Goal: Transaction & Acquisition: Register for event/course

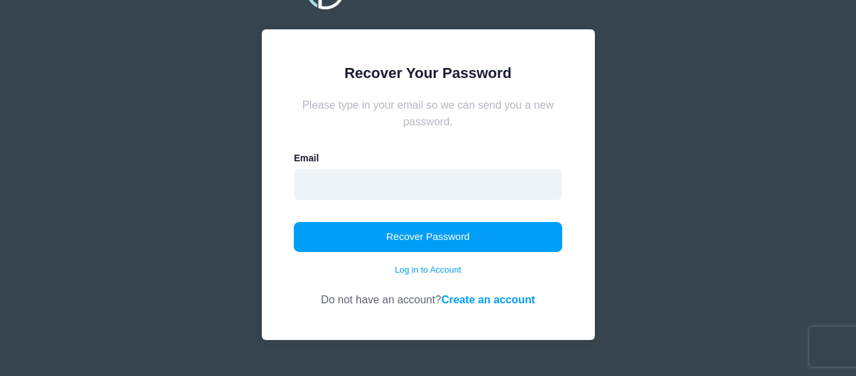
click at [408, 190] on input "email" at bounding box center [428, 184] width 268 height 31
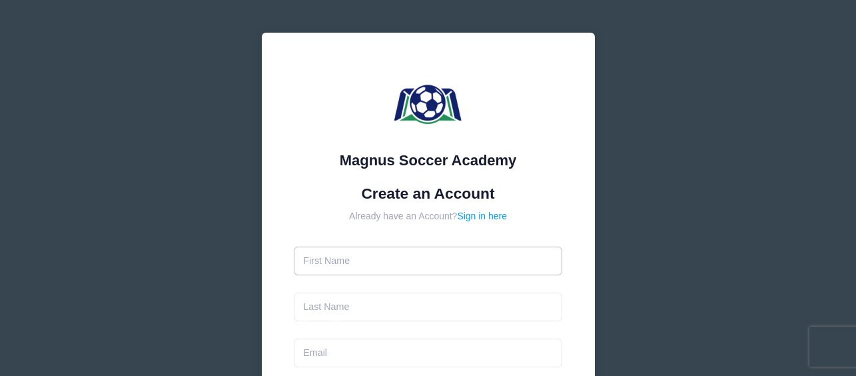
drag, startPoint x: 0, startPoint y: 0, endPoint x: 395, endPoint y: 258, distance: 471.6
click at [395, 258] on input "text" at bounding box center [428, 260] width 268 height 29
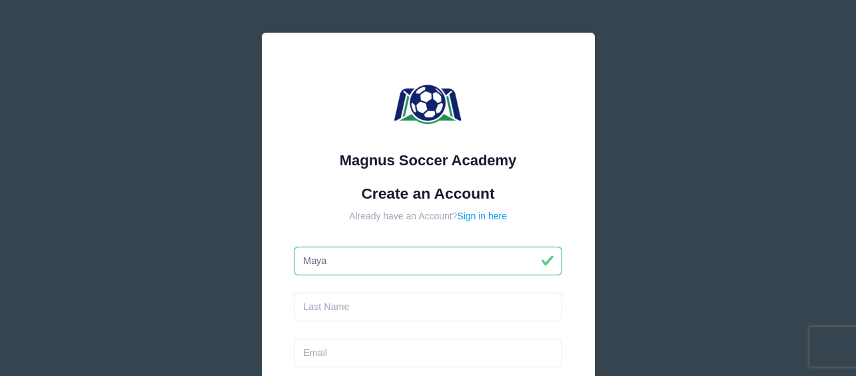
type input "Maya"
click at [386, 303] on input "text" at bounding box center [428, 306] width 268 height 29
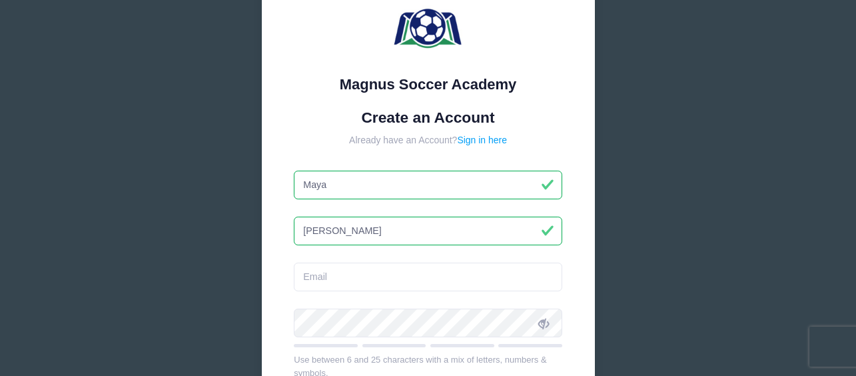
scroll to position [87, 0]
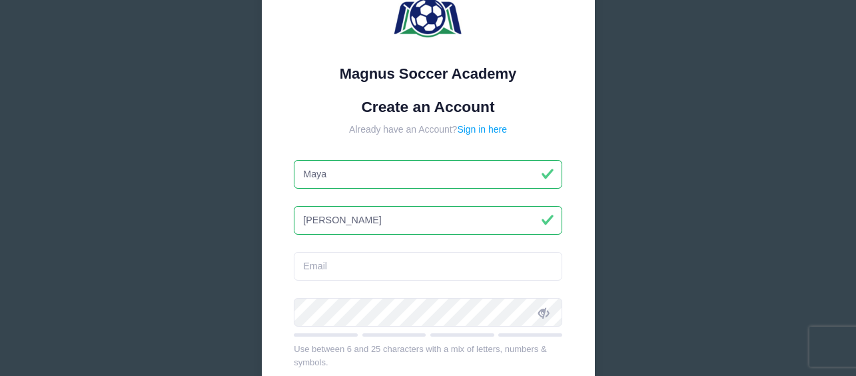
type input "Montemayor"
click at [370, 271] on input "email" at bounding box center [428, 266] width 268 height 29
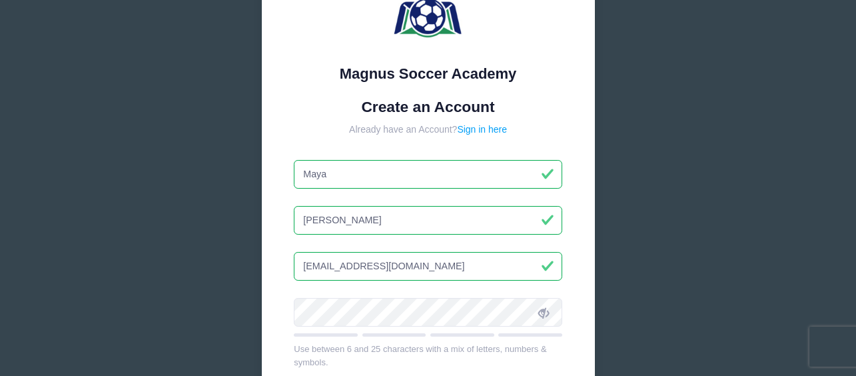
type input "mayamontemayor1128@gmail.com"
click at [277, 248] on div "Magnus Soccer Academy Create an Account Already have an Account? Sign in here M…" at bounding box center [428, 259] width 333 height 627
click at [545, 317] on icon at bounding box center [543, 312] width 11 height 11
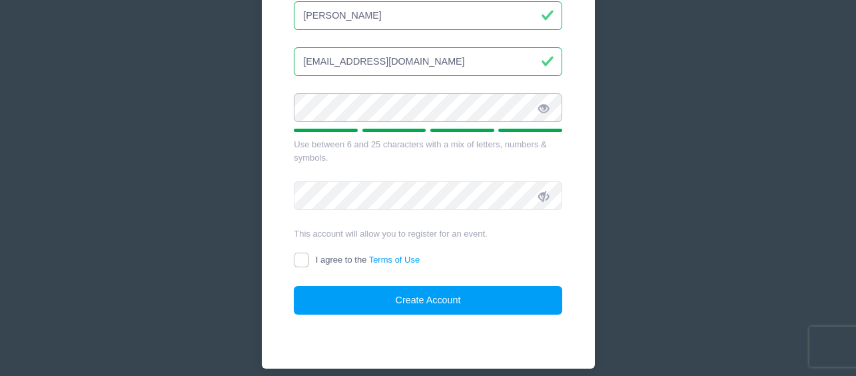
scroll to position [310, 0]
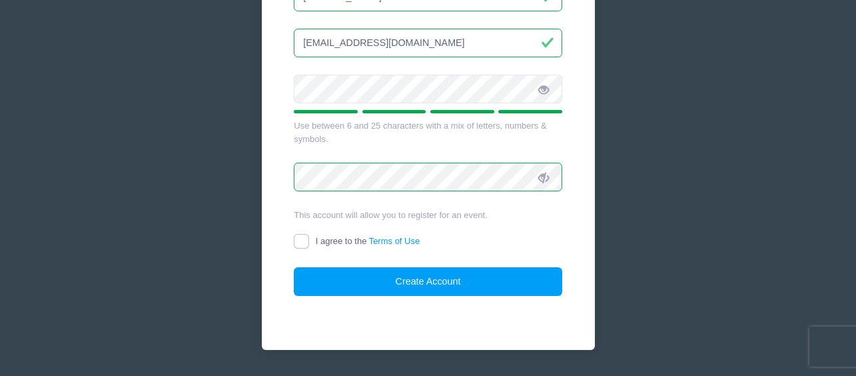
click at [545, 177] on icon at bounding box center [543, 178] width 11 height 11
click at [299, 240] on input "I agree to the Terms of Use" at bounding box center [301, 241] width 15 height 15
checkbox input "true"
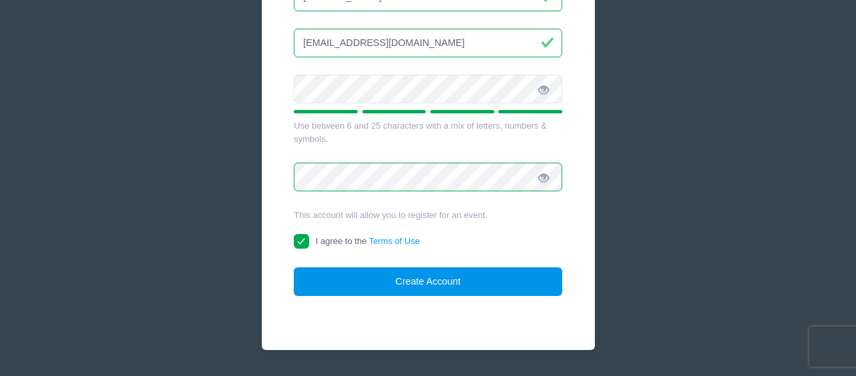
click at [372, 279] on button "Create Account" at bounding box center [428, 281] width 268 height 29
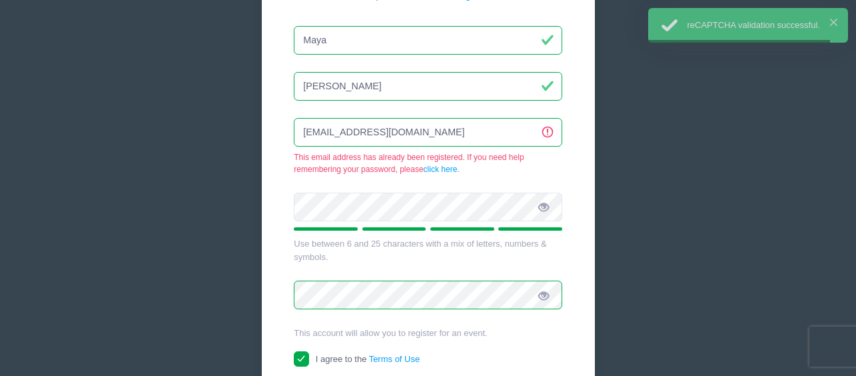
scroll to position [215, 0]
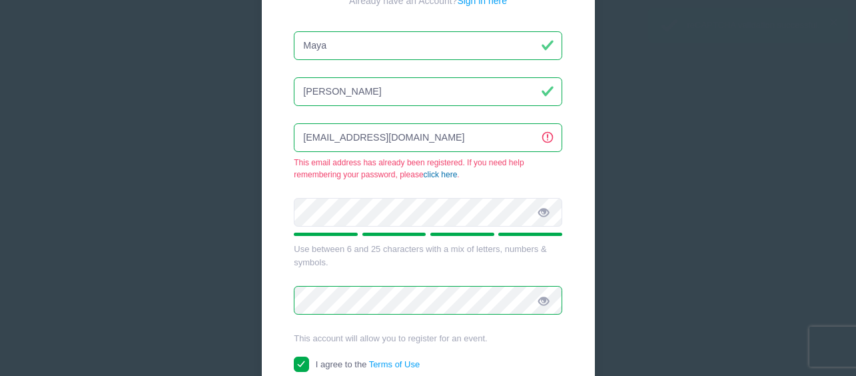
click at [438, 175] on link "click here" at bounding box center [441, 174] width 34 height 9
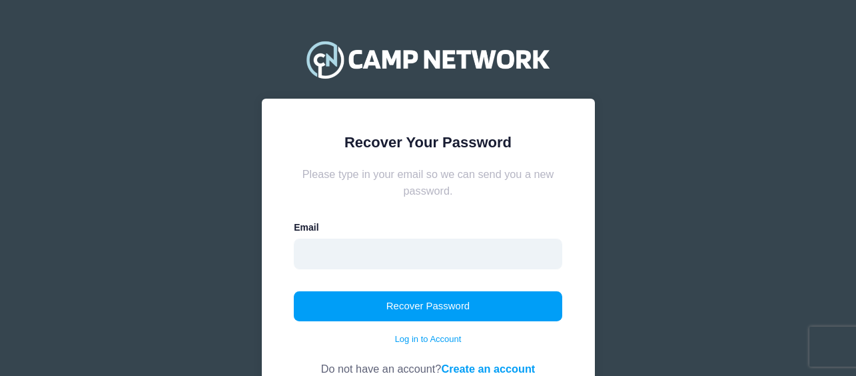
click at [405, 257] on input "email" at bounding box center [428, 253] width 268 height 31
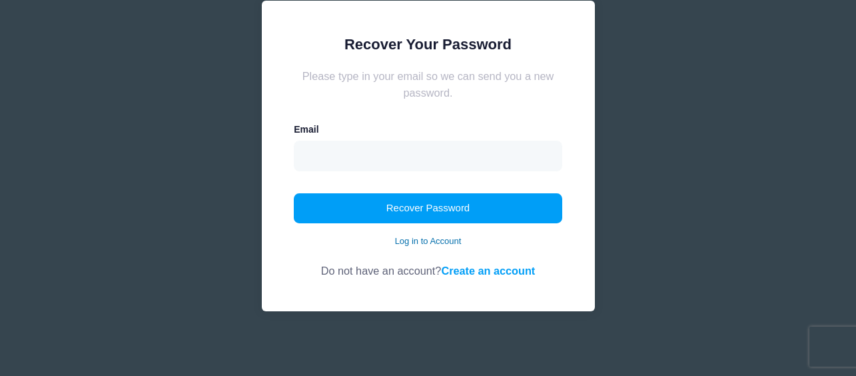
click at [439, 242] on link "Log in to Account" at bounding box center [428, 240] width 67 height 13
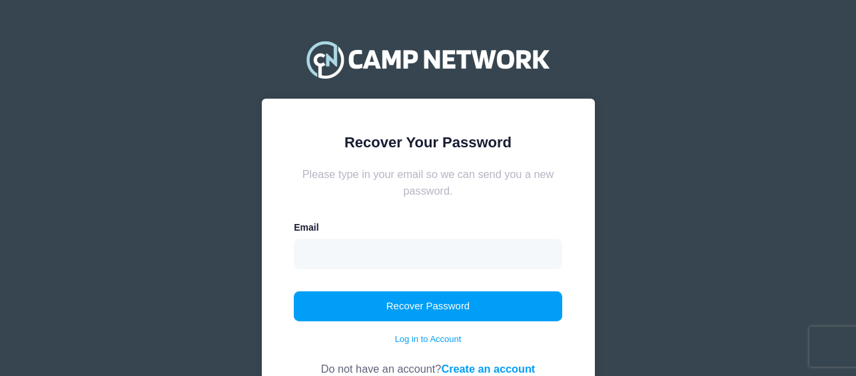
click at [416, 260] on input "email" at bounding box center [428, 253] width 268 height 31
type input "mayamontemayor1128@gmail.com"
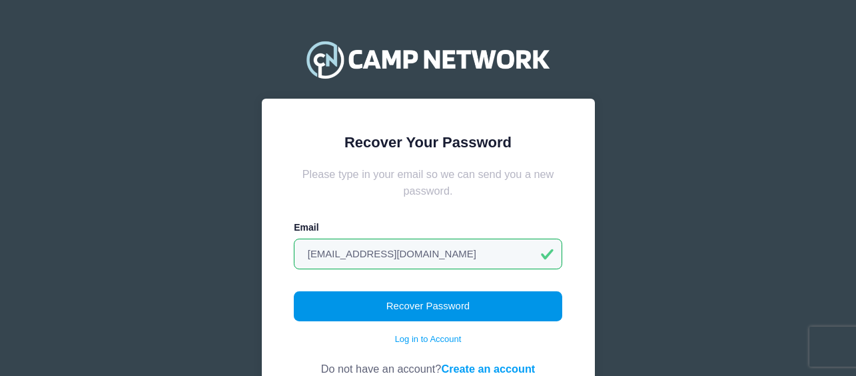
click at [431, 312] on button "Recover Password" at bounding box center [428, 306] width 268 height 31
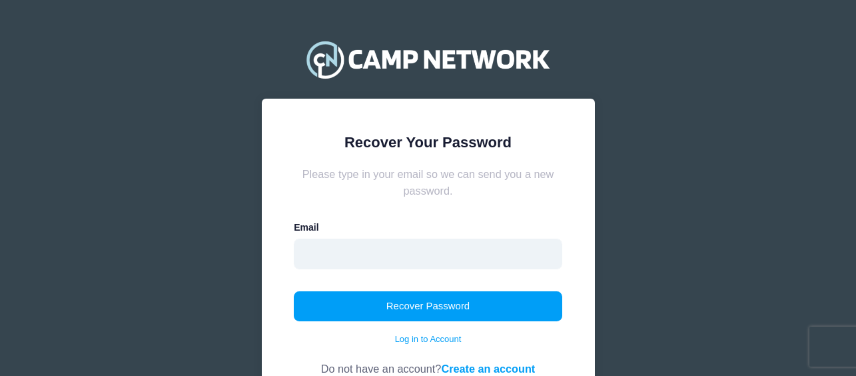
click at [362, 262] on input "email" at bounding box center [428, 253] width 268 height 31
type input "[EMAIL_ADDRESS][DOMAIN_NAME]"
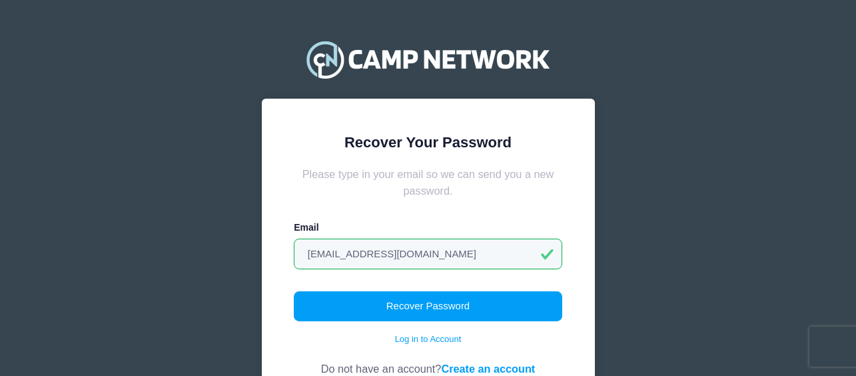
click at [402, 322] on div "Recover Password Log in to Account" at bounding box center [428, 318] width 268 height 55
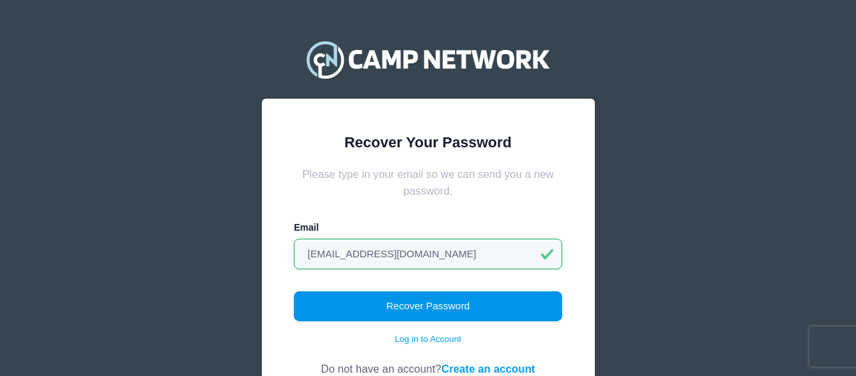
click at [402, 310] on button "Recover Password" at bounding box center [428, 306] width 268 height 31
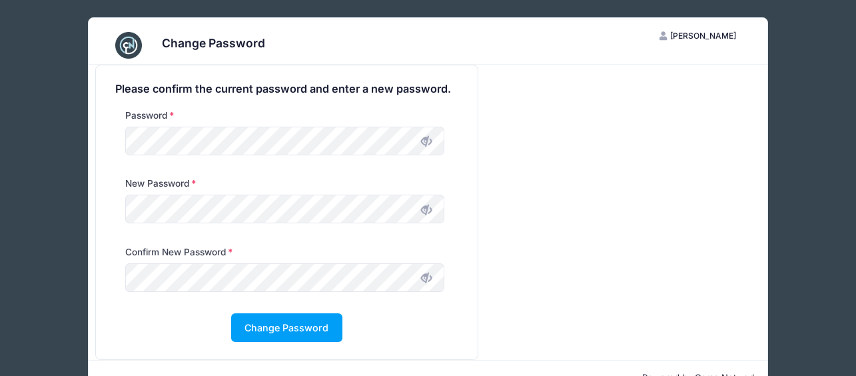
click at [421, 139] on icon at bounding box center [426, 141] width 11 height 11
click at [319, 337] on button "Change Password" at bounding box center [286, 327] width 111 height 29
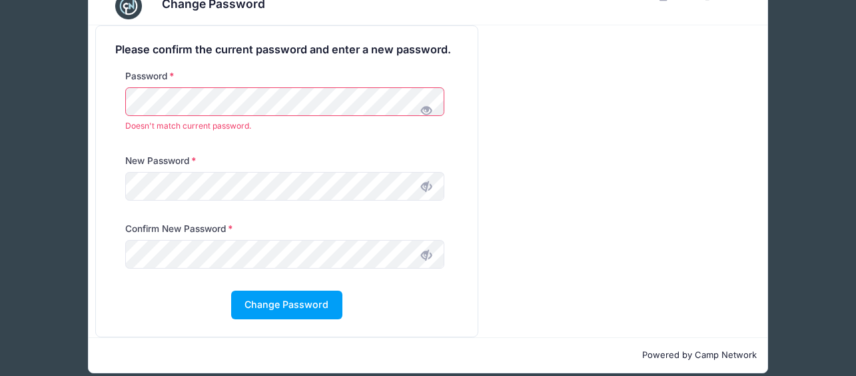
scroll to position [37, 0]
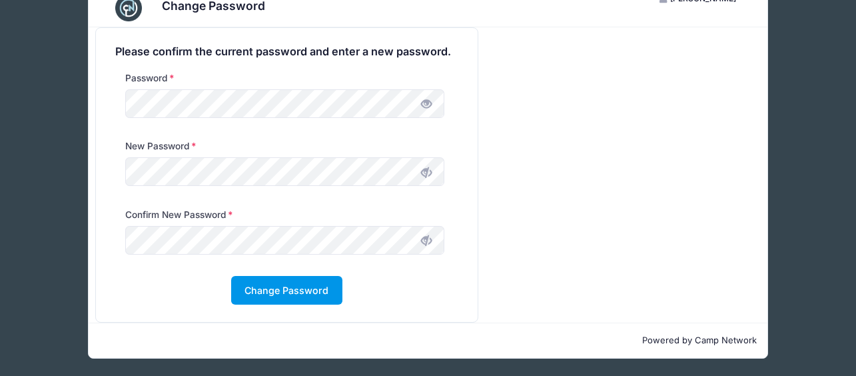
click at [316, 295] on button "Change Password" at bounding box center [286, 290] width 111 height 29
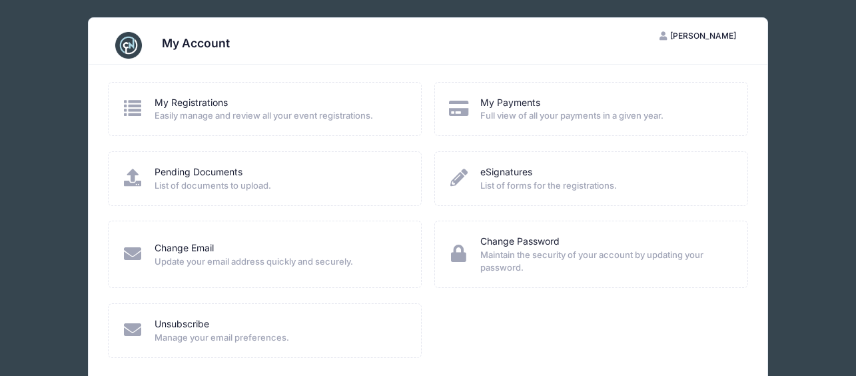
click at [233, 99] on div "My Registrations" at bounding box center [279, 103] width 249 height 14
click at [188, 27] on div "My Account" at bounding box center [427, 45] width 639 height 37
click at [193, 41] on h3 "My Account" at bounding box center [196, 43] width 68 height 14
click at [723, 29] on button "MM [PERSON_NAME]" at bounding box center [698, 36] width 100 height 23
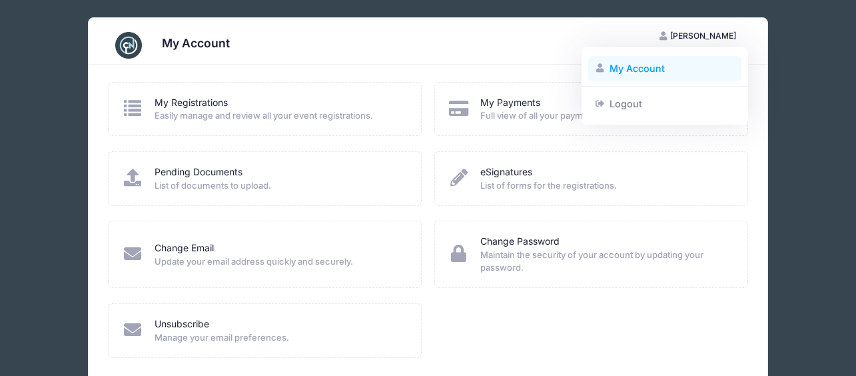
click at [689, 62] on link "My Account" at bounding box center [665, 68] width 154 height 25
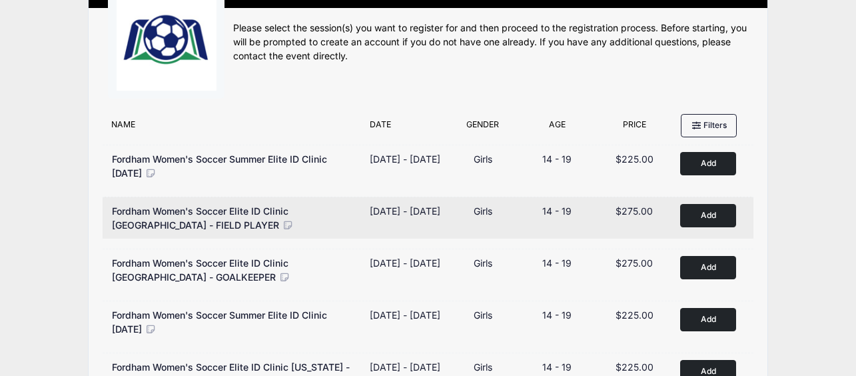
scroll to position [49, 0]
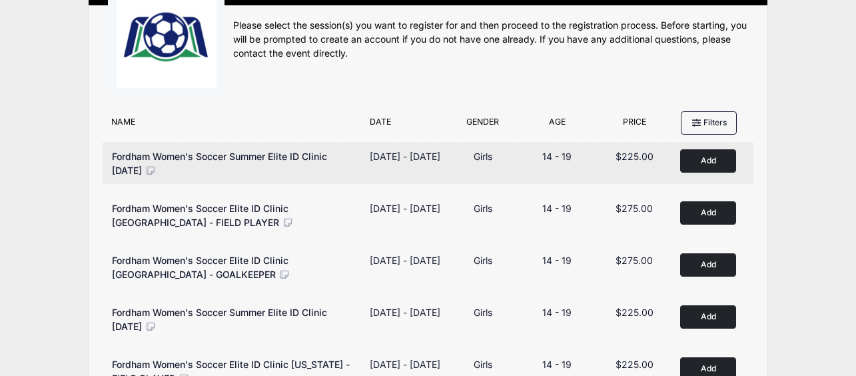
click at [695, 155] on button "Add to Cart" at bounding box center [708, 160] width 56 height 23
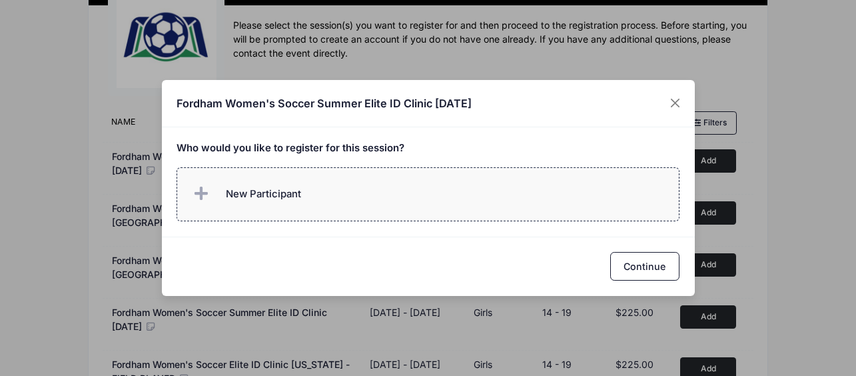
click at [382, 187] on label "New Participant" at bounding box center [428, 194] width 503 height 54
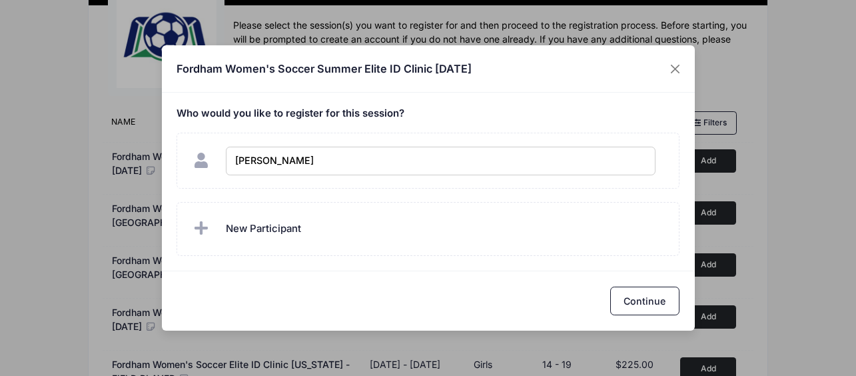
type input "[PERSON_NAME]"
checkbox input "true"
click at [653, 310] on button "Continue" at bounding box center [644, 300] width 69 height 29
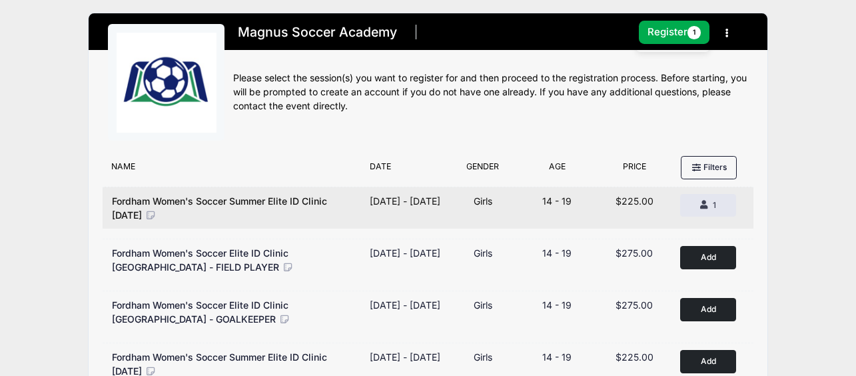
scroll to position [0, 0]
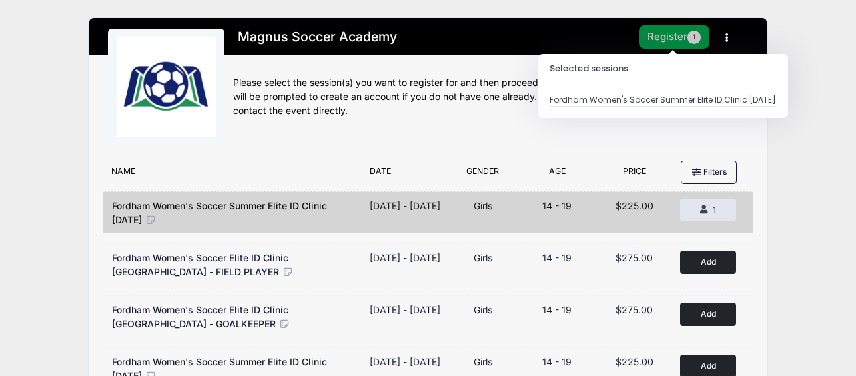
click at [662, 35] on button "Register 1" at bounding box center [674, 36] width 71 height 23
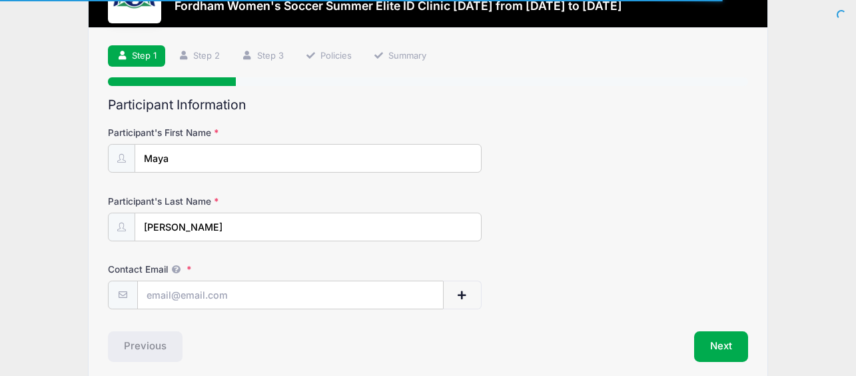
scroll to position [113, 0]
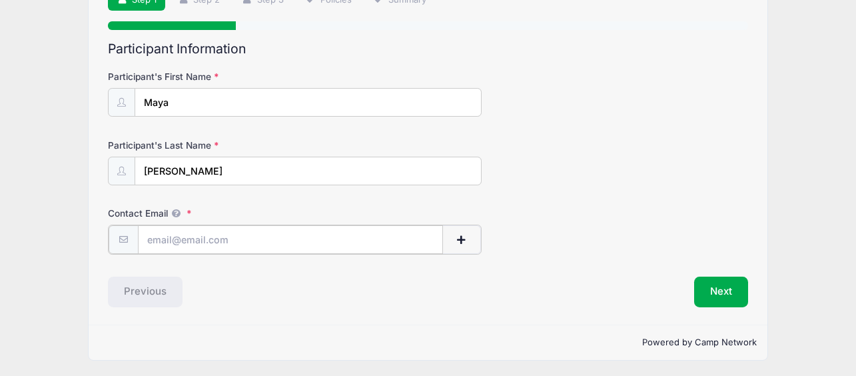
click at [227, 238] on input "Contact Email" at bounding box center [290, 239] width 305 height 29
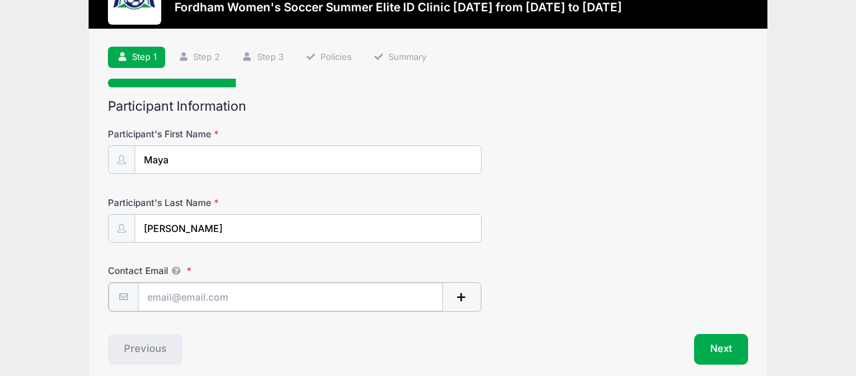
scroll to position [54, 0]
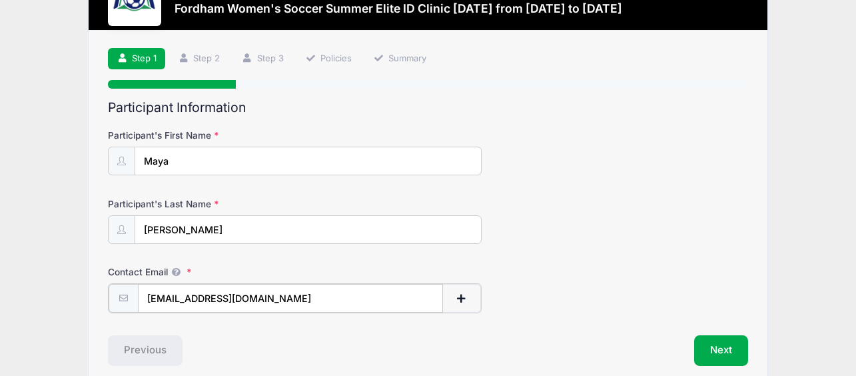
type input "[EMAIL_ADDRESS][DOMAIN_NAME]"
click at [679, 261] on form "Participant's First Name Maya Participant's Last Name [GEOGRAPHIC_DATA] Contact…" at bounding box center [427, 220] width 639 height 183
click at [724, 352] on button "Next" at bounding box center [721, 349] width 54 height 31
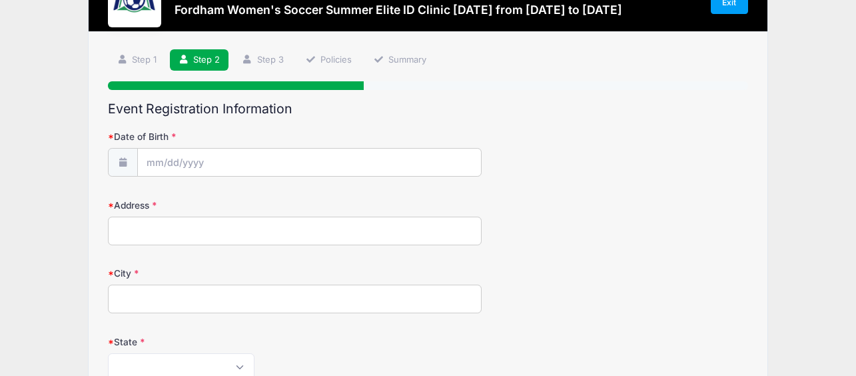
scroll to position [60, 0]
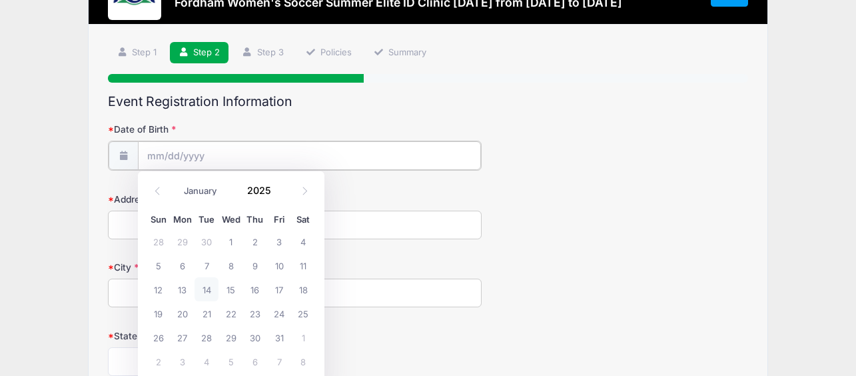
click at [270, 151] on input "Date of Birth" at bounding box center [309, 155] width 343 height 29
click at [161, 188] on span at bounding box center [158, 191] width 22 height 23
click at [303, 192] on icon at bounding box center [304, 190] width 9 height 9
select select "10"
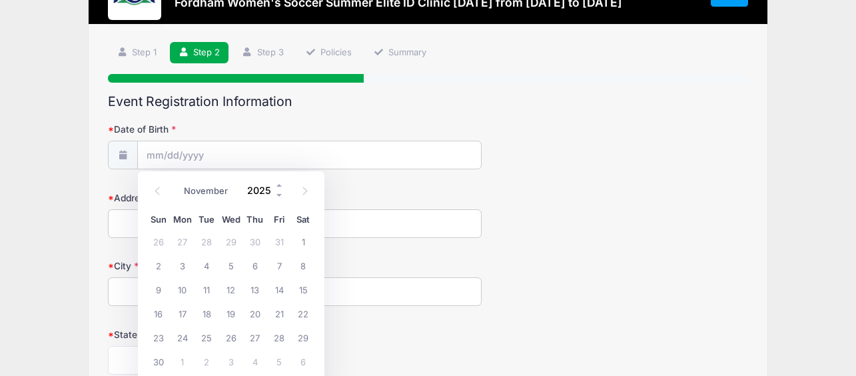
click at [264, 190] on input "2025" at bounding box center [262, 191] width 43 height 20
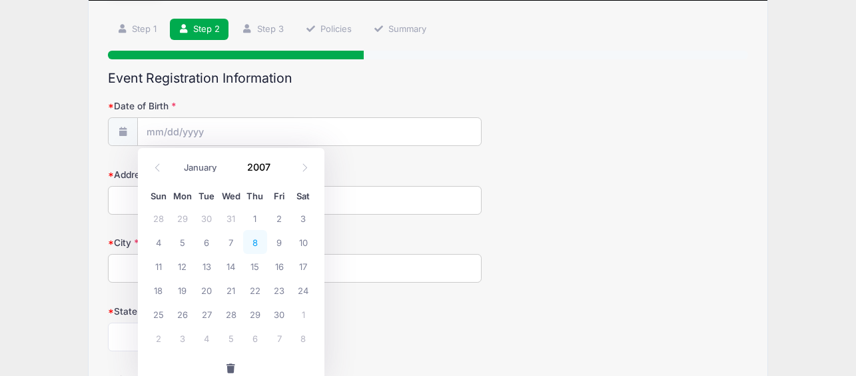
scroll to position [84, 0]
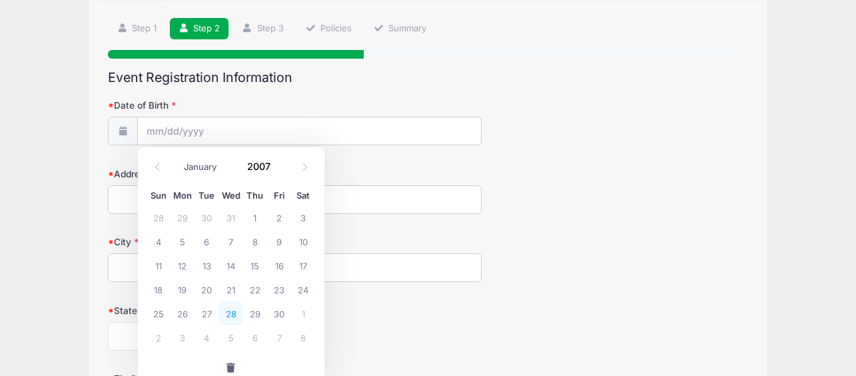
type input "2007"
click at [237, 307] on span "28" at bounding box center [230, 313] width 24 height 24
type input "[DATE]"
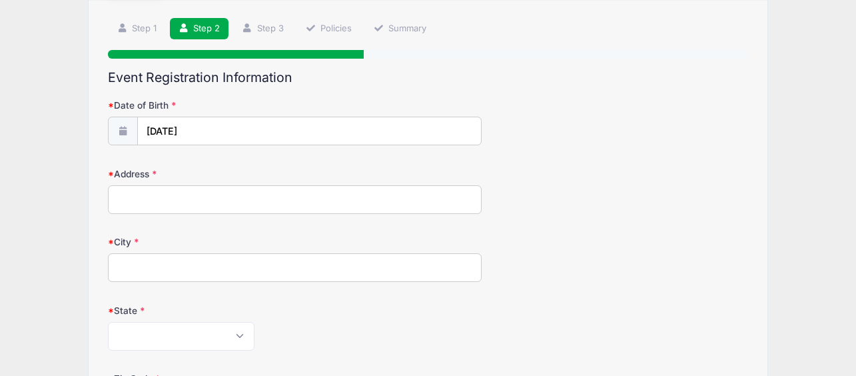
click at [201, 197] on input "Address" at bounding box center [294, 199] width 373 height 29
type input "10211 BLUE HERON WAY"
type input "[GEOGRAPHIC_DATA]"
select select "NJ"
type input "08550"
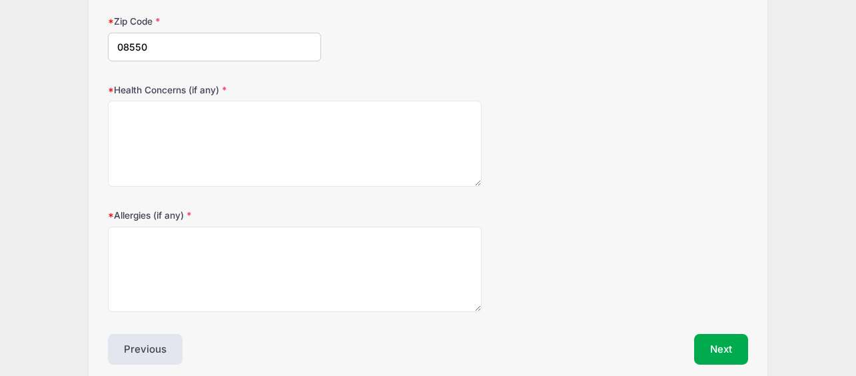
scroll to position [467, 0]
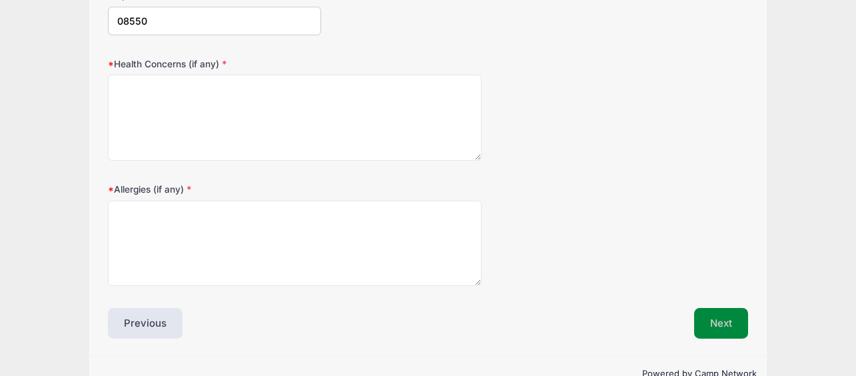
click at [716, 314] on button "Next" at bounding box center [721, 323] width 54 height 31
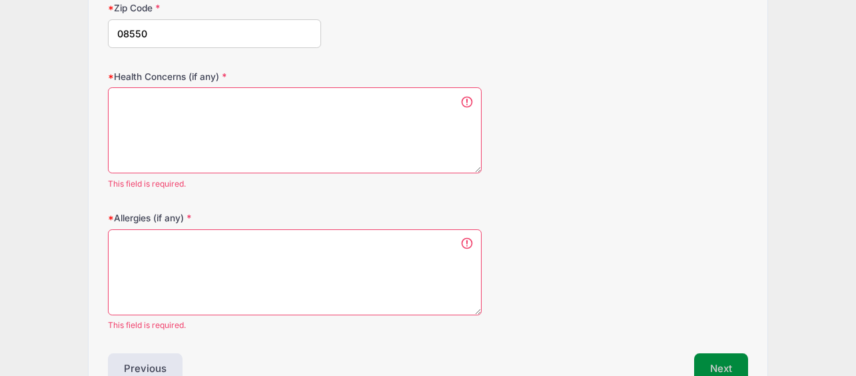
scroll to position [0, 0]
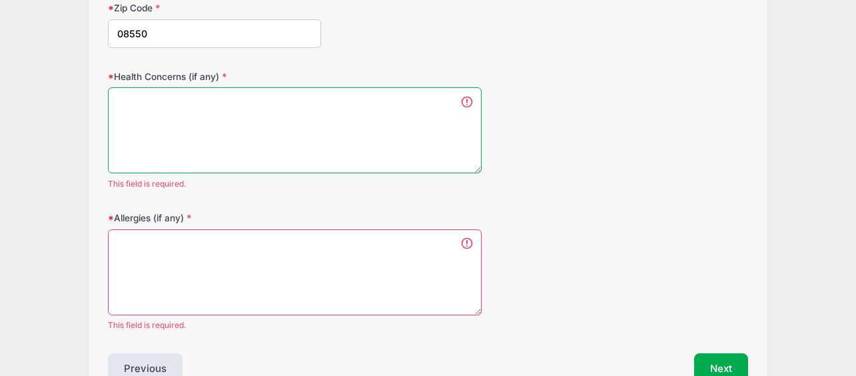
click at [242, 132] on textarea "Health Concerns (if any)" at bounding box center [294, 130] width 373 height 86
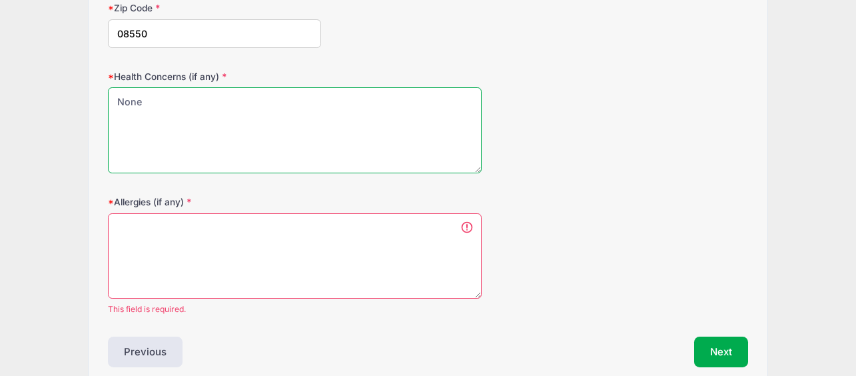
type textarea "None"
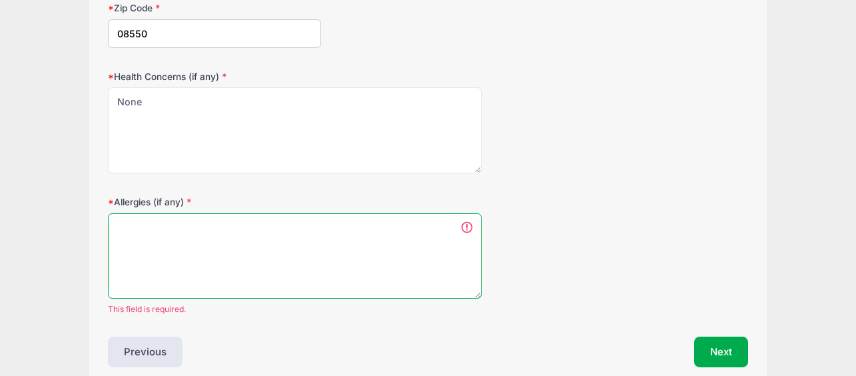
click at [256, 278] on textarea "Allergies (if any)" at bounding box center [294, 256] width 373 height 86
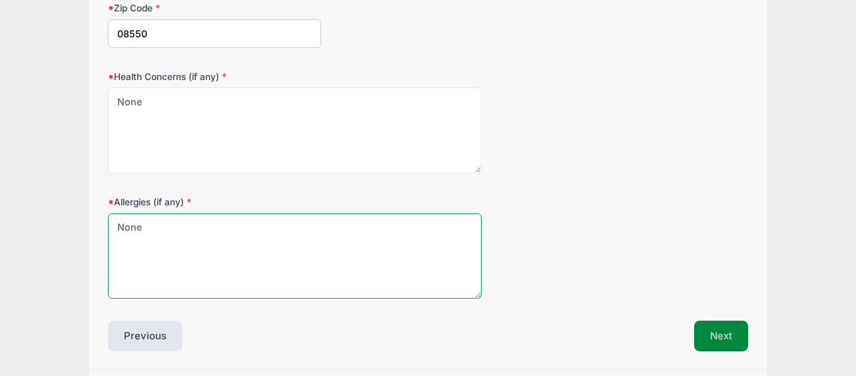
type textarea "None"
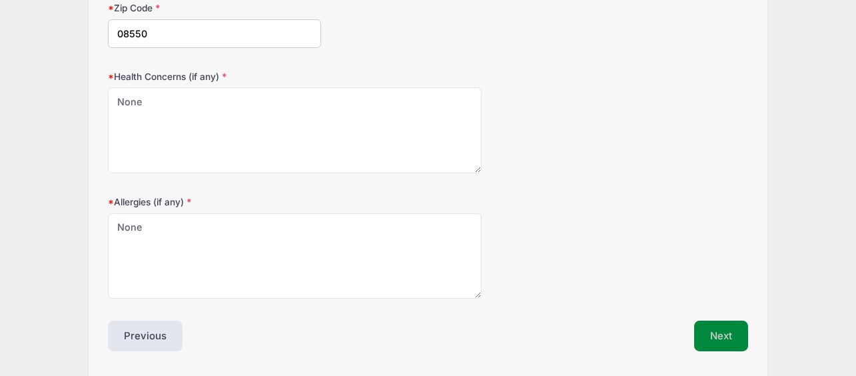
click at [742, 338] on button "Next" at bounding box center [721, 335] width 54 height 31
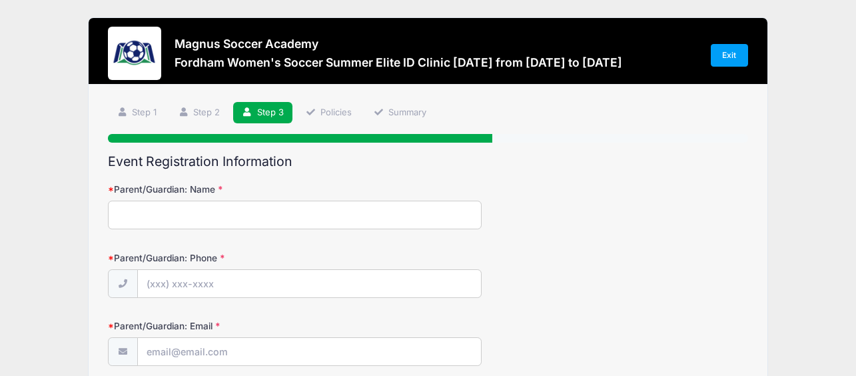
click at [238, 213] on input "Parent/Guardian: Name" at bounding box center [294, 214] width 373 height 29
type input "[PERSON_NAME]"
type input "[PHONE_NUMBER]"
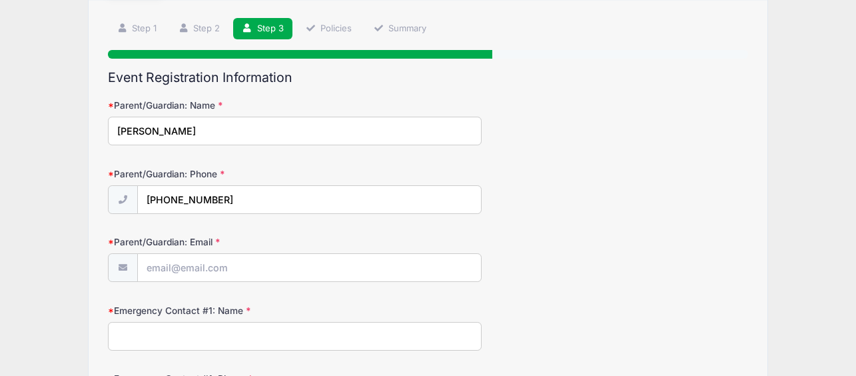
scroll to position [85, 0]
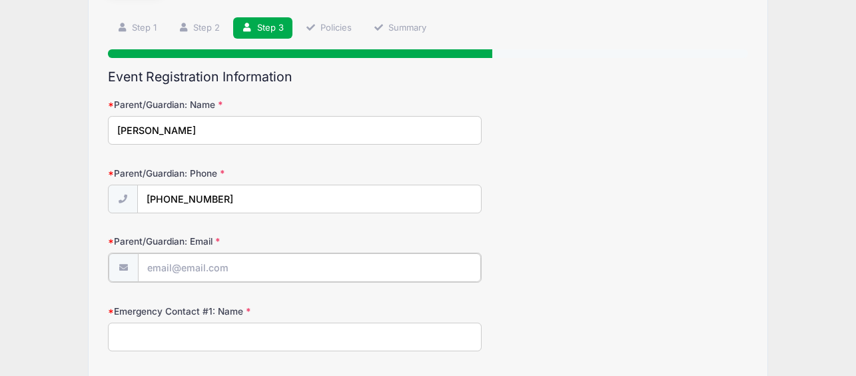
click at [216, 263] on input "Parent/Guardian: Email" at bounding box center [309, 267] width 343 height 29
type input "aamotnemay"
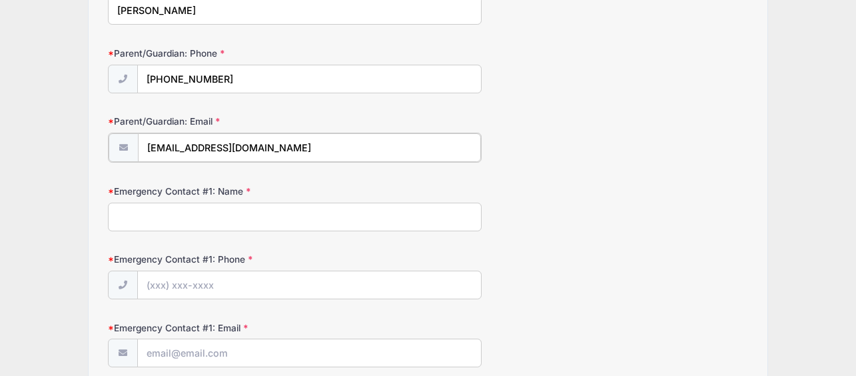
scroll to position [210, 0]
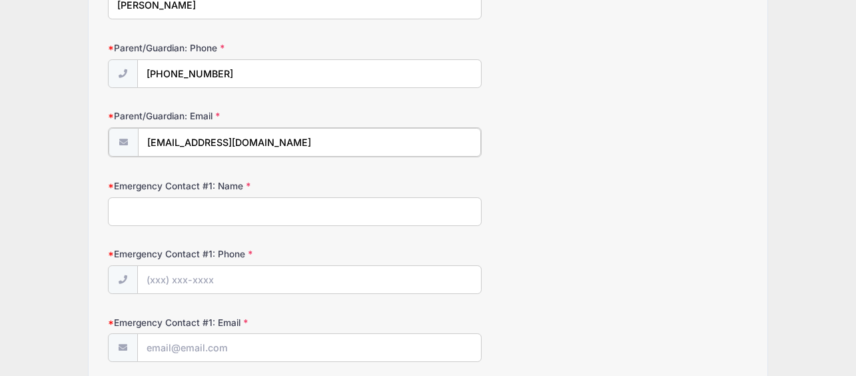
type input "[EMAIL_ADDRESS][DOMAIN_NAME]"
click at [230, 207] on input "Emergency Contact #1: Name" at bounding box center [294, 210] width 373 height 29
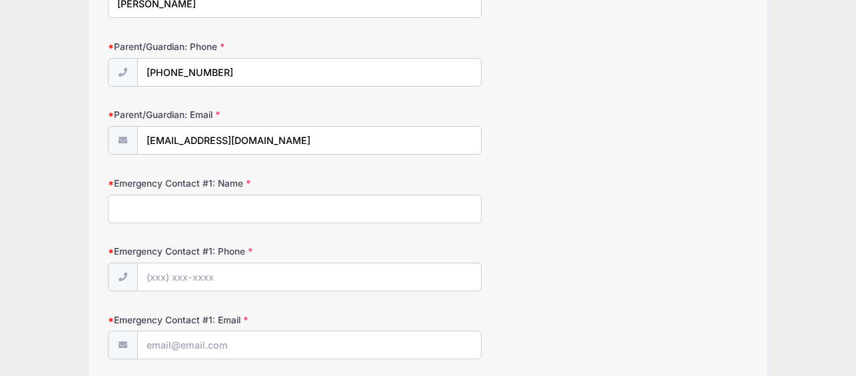
scroll to position [218, 0]
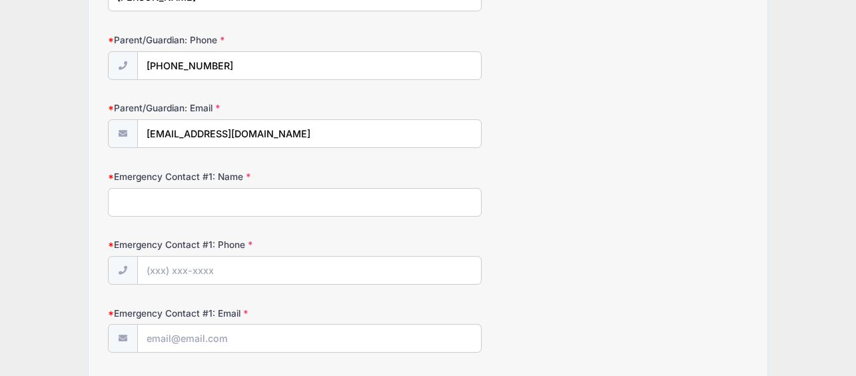
click at [250, 200] on input "Emergency Contact #1: Name" at bounding box center [294, 202] width 373 height 29
type input "[PERSON_NAME]"
type input "[PHONE_NUMBER]"
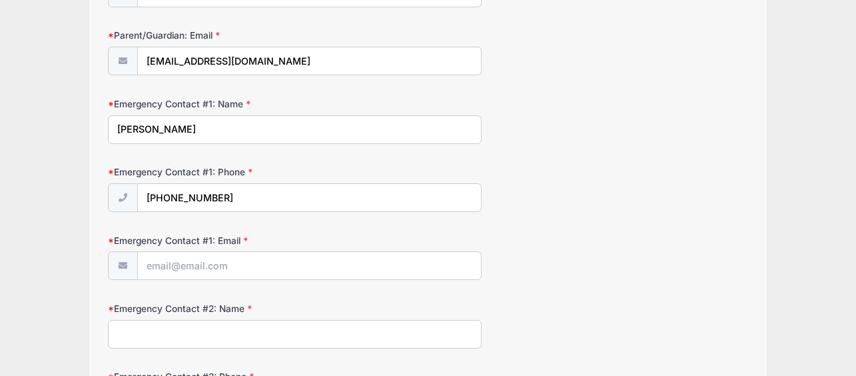
scroll to position [292, 0]
click at [228, 266] on input "Emergency Contact #1: Email" at bounding box center [309, 264] width 343 height 29
click at [213, 53] on input "[EMAIL_ADDRESS][DOMAIN_NAME]" at bounding box center [309, 60] width 343 height 29
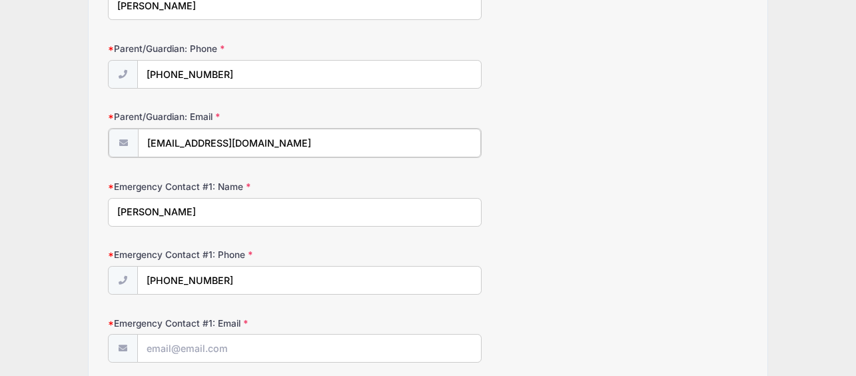
scroll to position [237, 0]
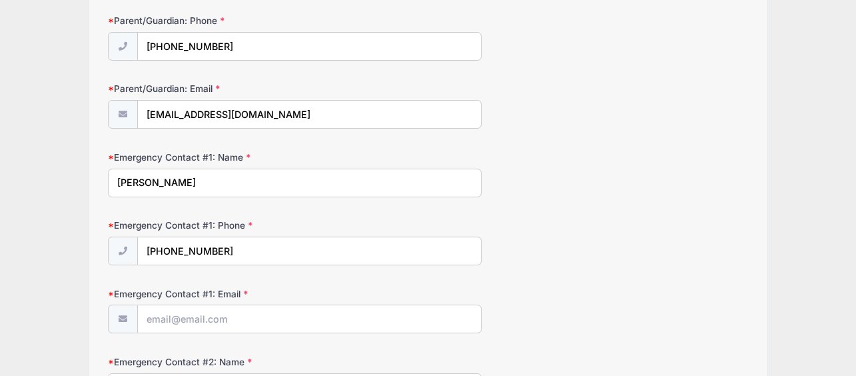
click at [163, 177] on input "[PERSON_NAME]" at bounding box center [294, 183] width 373 height 29
click at [141, 182] on input "[PERSON_NAME]" at bounding box center [294, 183] width 373 height 29
type input "[PERSON_NAME]"
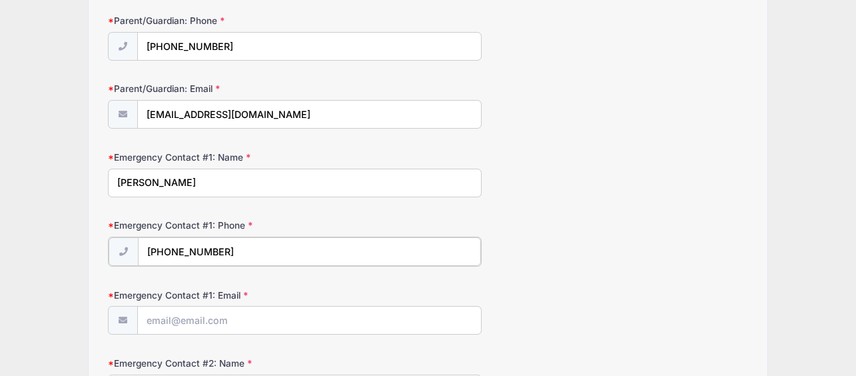
click at [189, 249] on input "[PHONE_NUMBER]" at bounding box center [309, 251] width 343 height 29
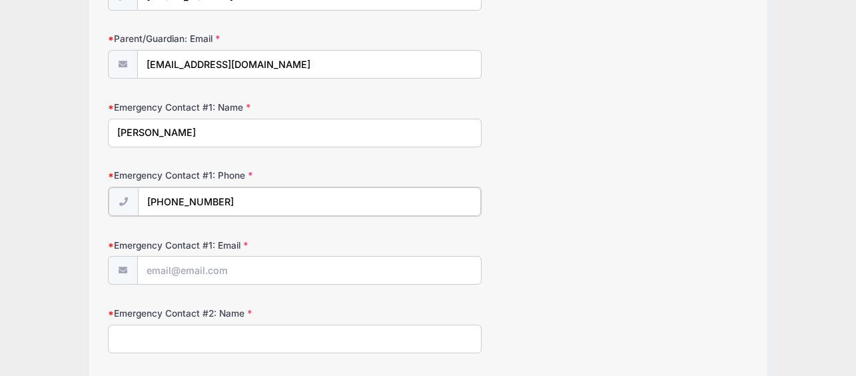
scroll to position [297, 0]
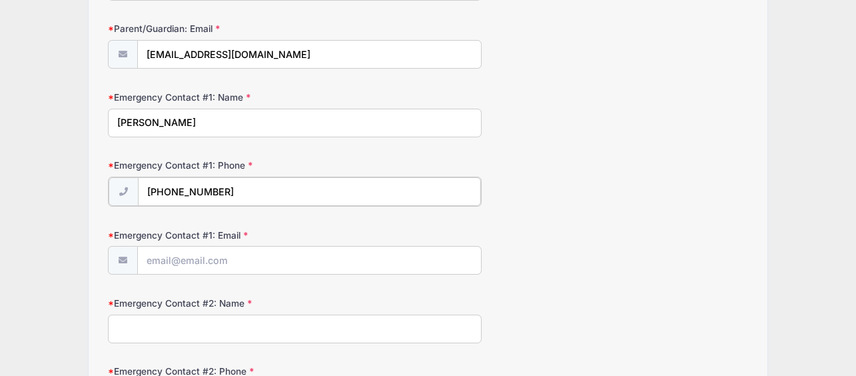
type input "[PHONE_NUMBER]"
click at [314, 264] on input "Emergency Contact #1: Email" at bounding box center [309, 259] width 343 height 29
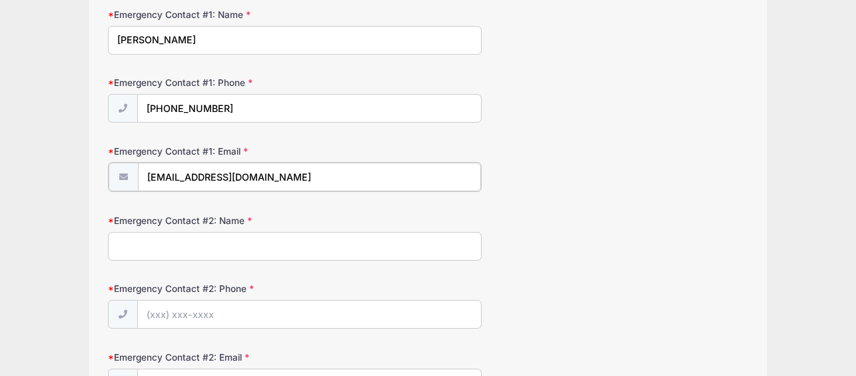
scroll to position [394, 0]
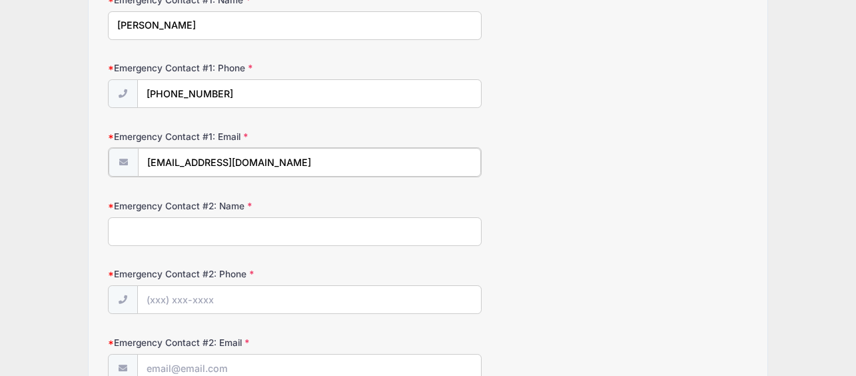
type input "[EMAIL_ADDRESS][DOMAIN_NAME]"
click at [213, 241] on input "Emergency Contact #2: Name" at bounding box center [294, 230] width 373 height 29
type input "None"
click at [229, 302] on input "Emergency Contact #2: Phone" at bounding box center [309, 298] width 343 height 29
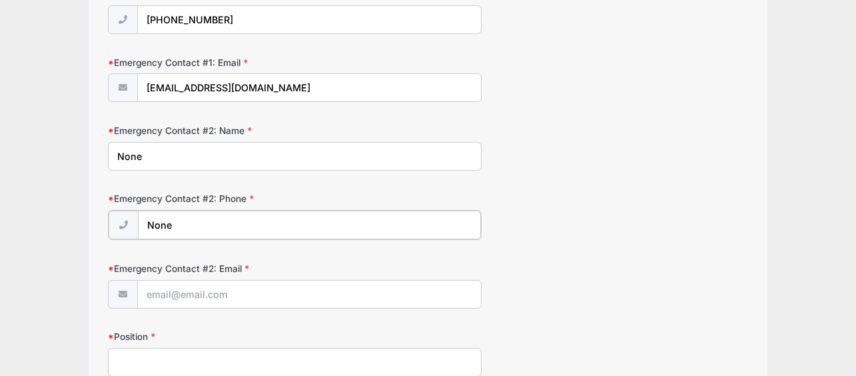
scroll to position [474, 0]
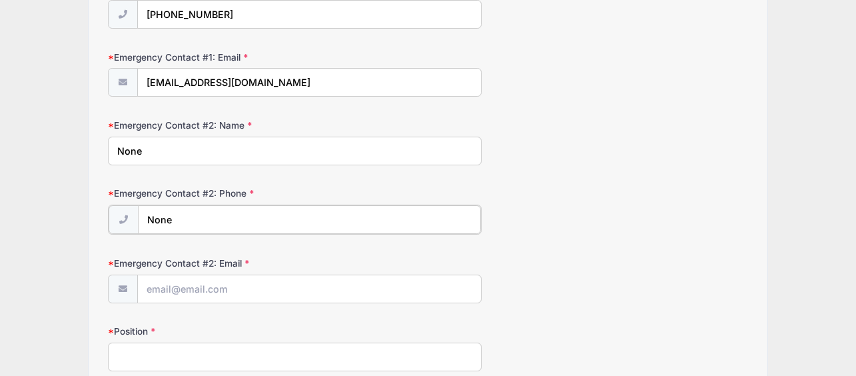
type input "None"
click at [218, 272] on div "Emergency Contact #2: Email" at bounding box center [427, 278] width 639 height 47
click at [213, 285] on input "Emergency Contact #2: Email" at bounding box center [309, 288] width 343 height 29
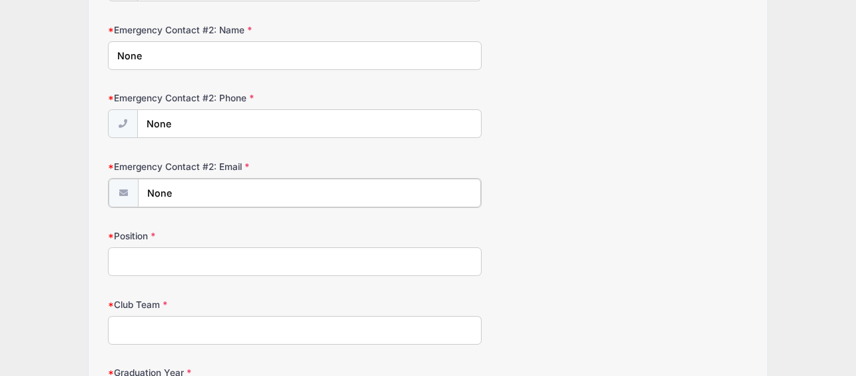
scroll to position [585, 0]
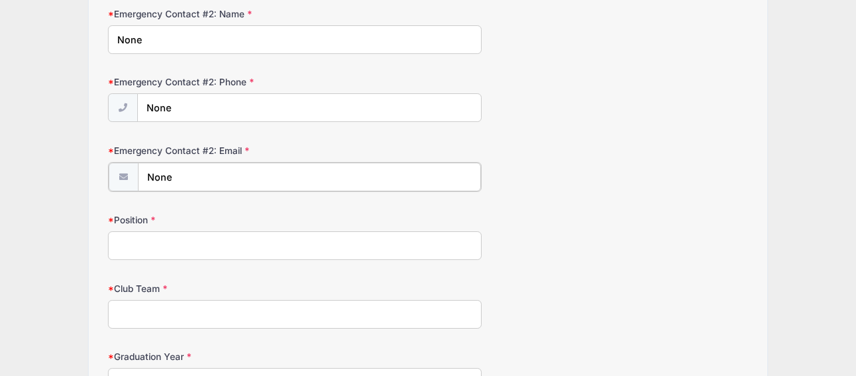
type input "None"
click at [171, 240] on input "Position" at bounding box center [294, 244] width 373 height 29
type input "Forward/[GEOGRAPHIC_DATA]"
click at [157, 315] on input "Club Team" at bounding box center [294, 312] width 373 height 29
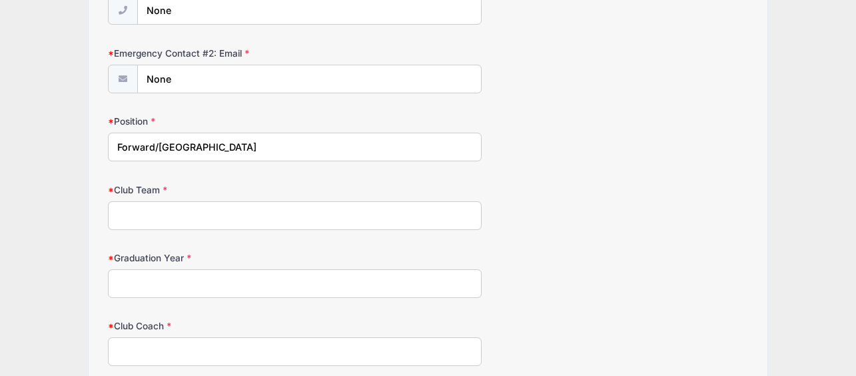
scroll to position [703, 0]
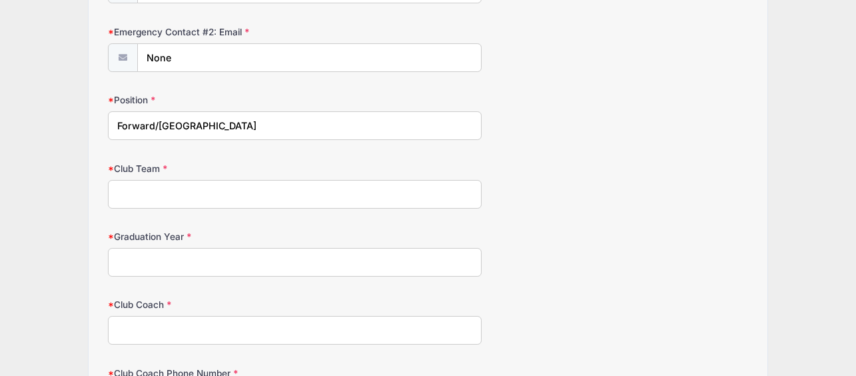
click at [183, 261] on input "Graduation Year" at bounding box center [294, 262] width 373 height 29
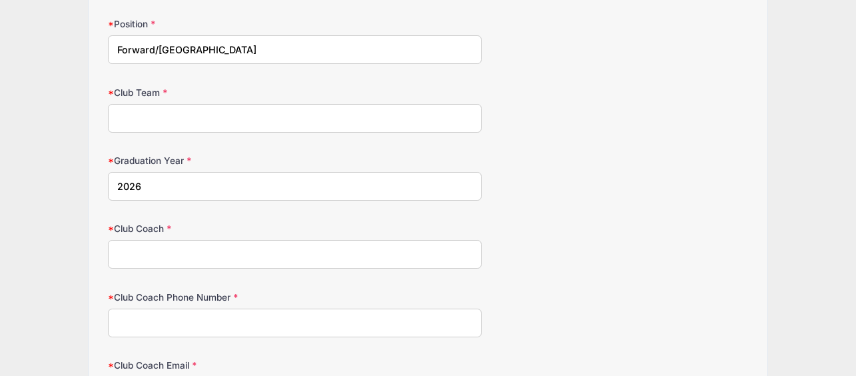
scroll to position [797, 0]
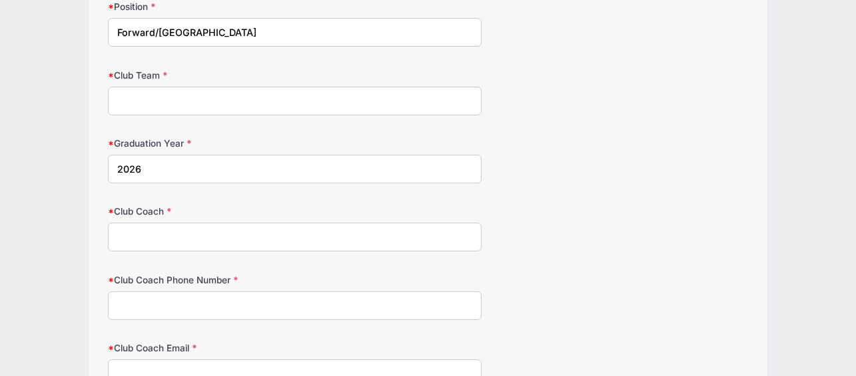
type input "2026"
click at [176, 239] on input "Club Coach" at bounding box center [294, 236] width 373 height 29
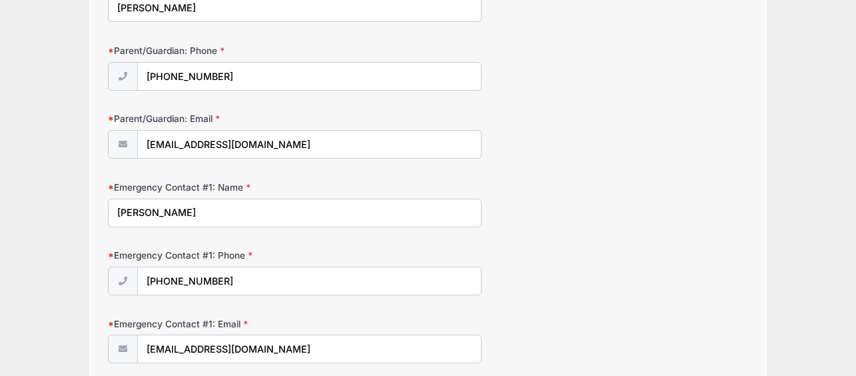
scroll to position [155, 0]
